Goal: Find specific page/section: Find specific page/section

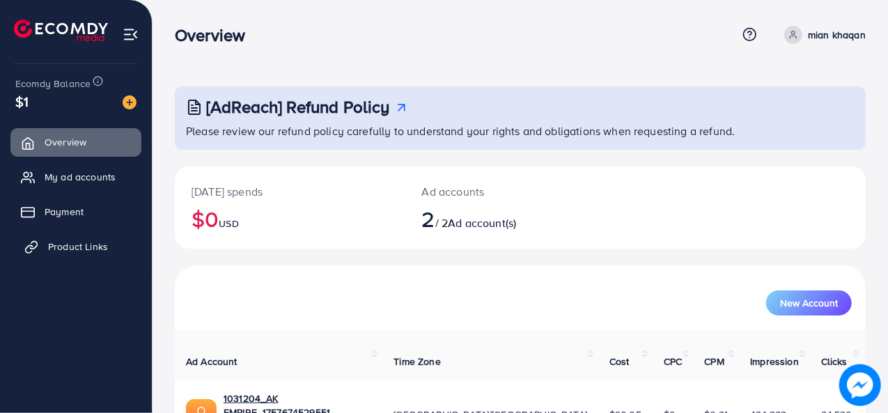
click at [86, 245] on span "Product Links" at bounding box center [78, 247] width 60 height 14
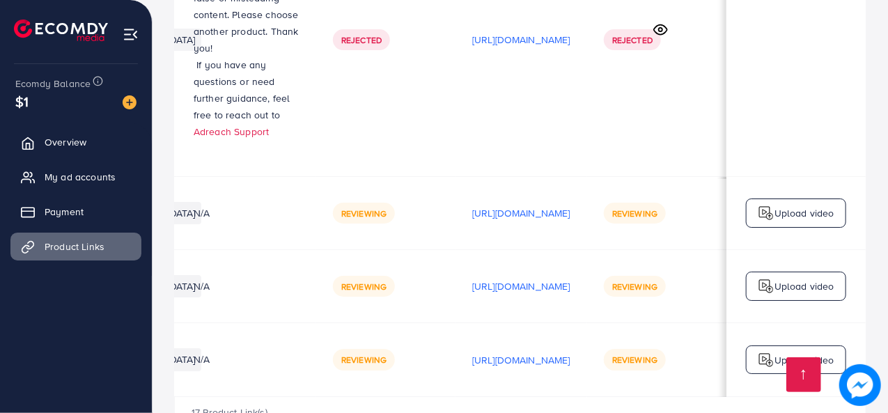
scroll to position [0, 412]
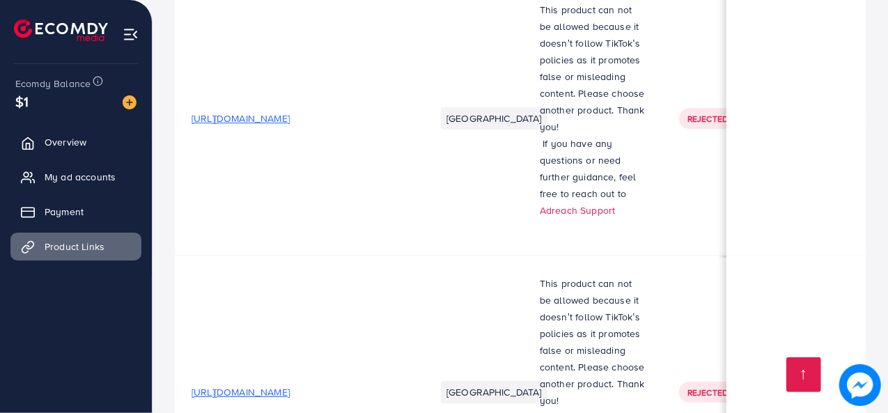
scroll to position [2656, 0]
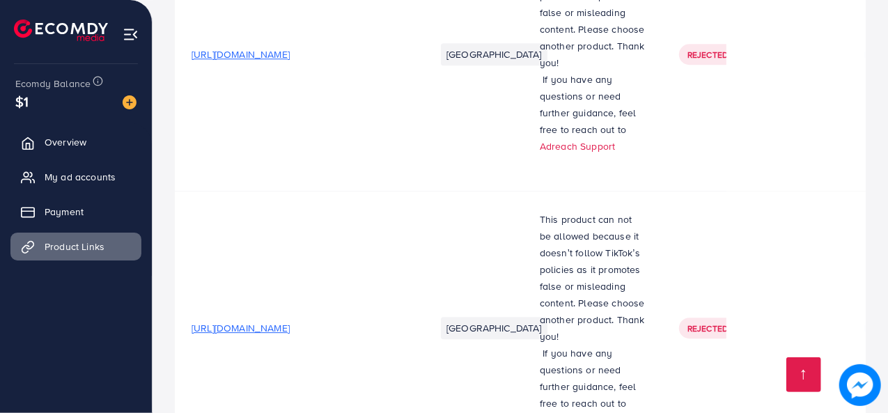
scroll to position [2656, 0]
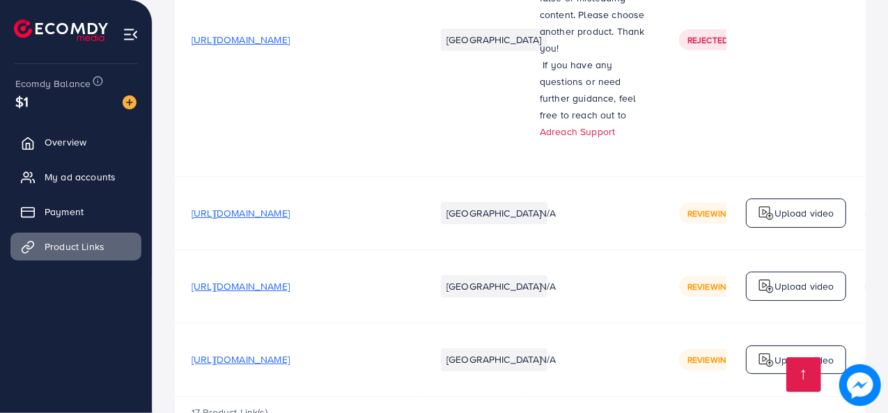
click at [68, 29] on img at bounding box center [61, 30] width 94 height 22
